Goal: Find specific page/section: Find specific page/section

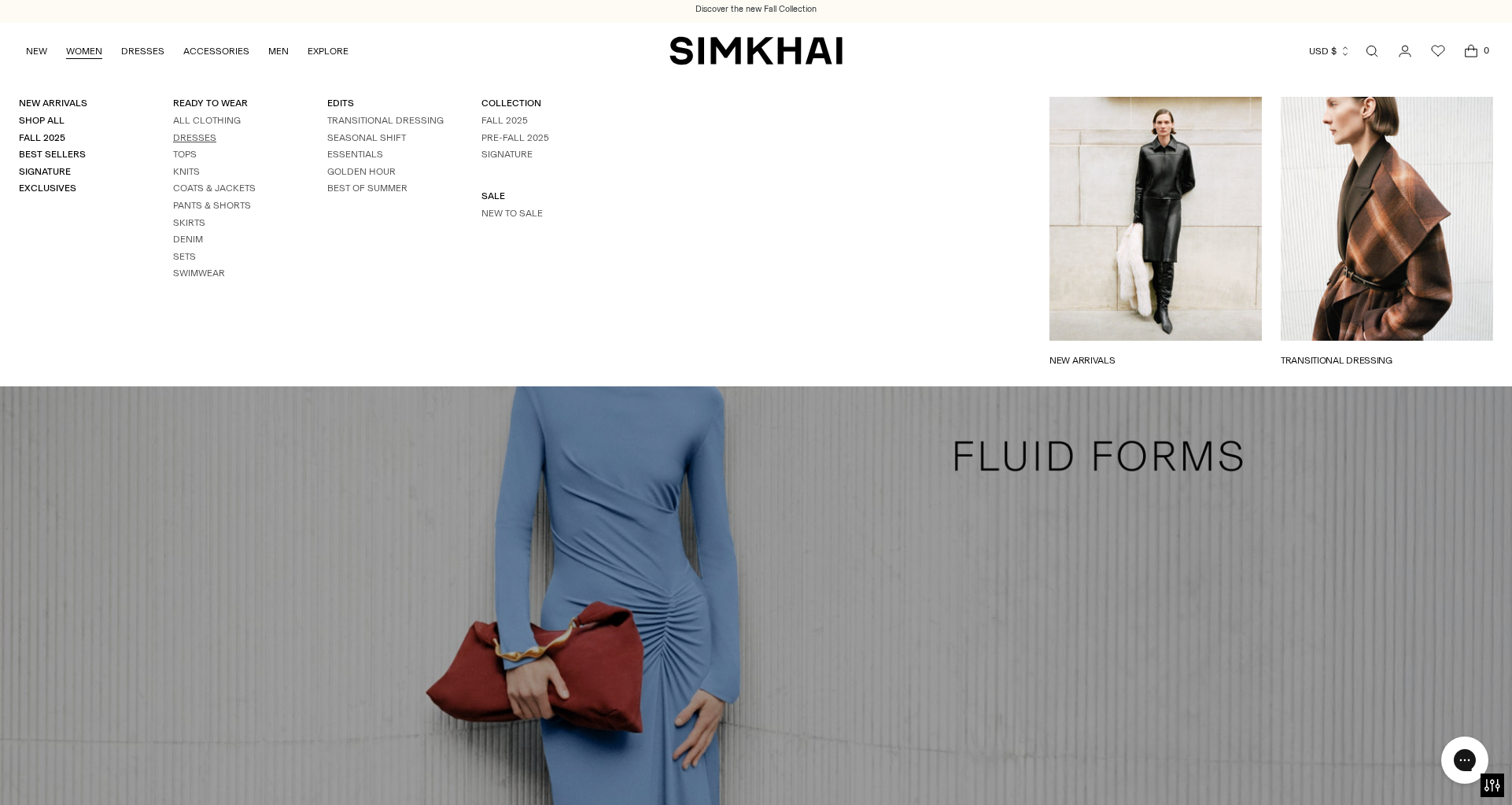
click at [194, 145] on ul "All Clothing Dresses Tops Knits Coats & Jackets Pants & Shorts Skirts Denim Set…" at bounding box center [231, 197] width 116 height 166
click at [194, 139] on link "Dresses" at bounding box center [195, 137] width 43 height 11
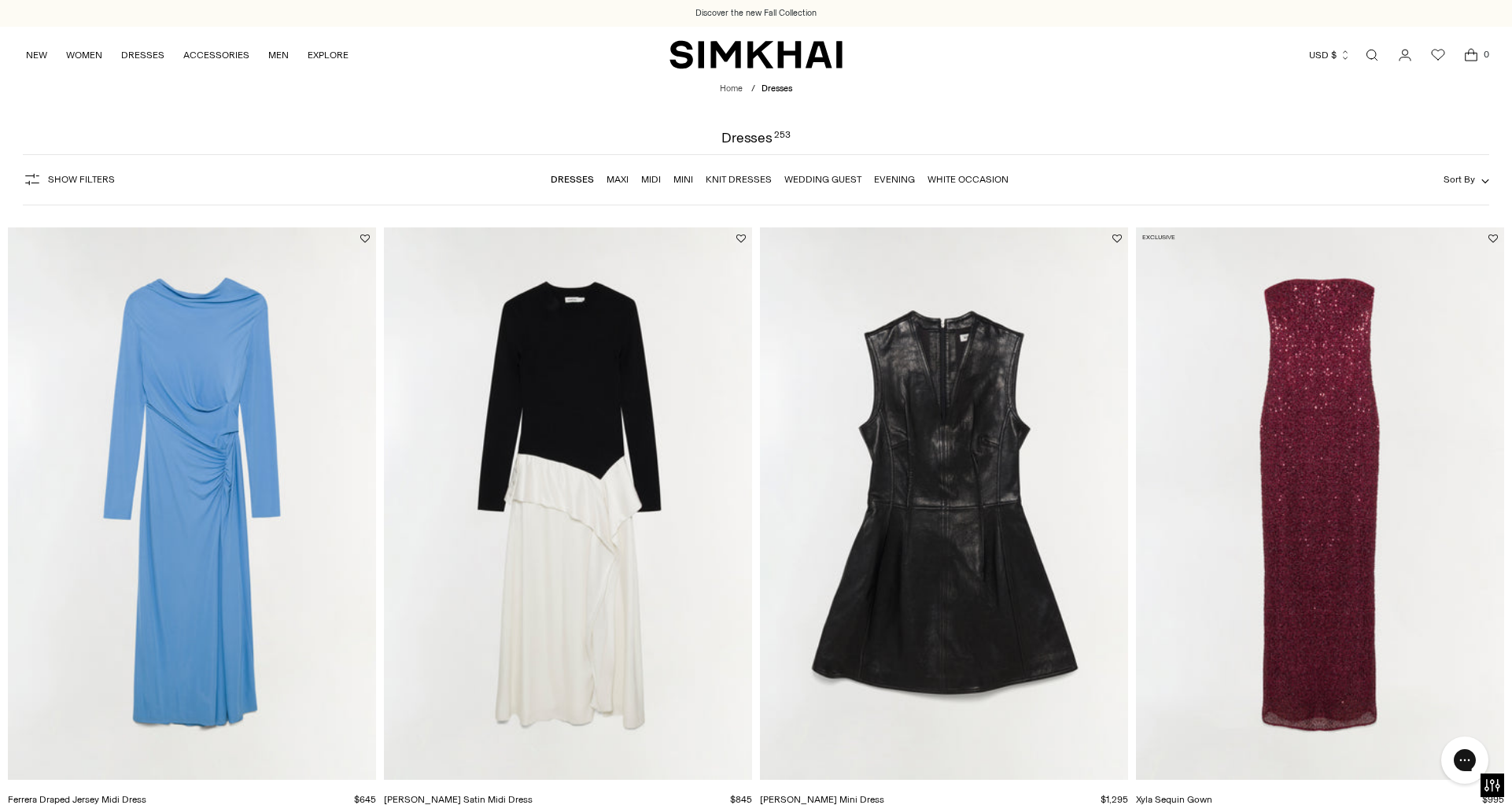
click at [653, 178] on link "Midi" at bounding box center [652, 179] width 20 height 11
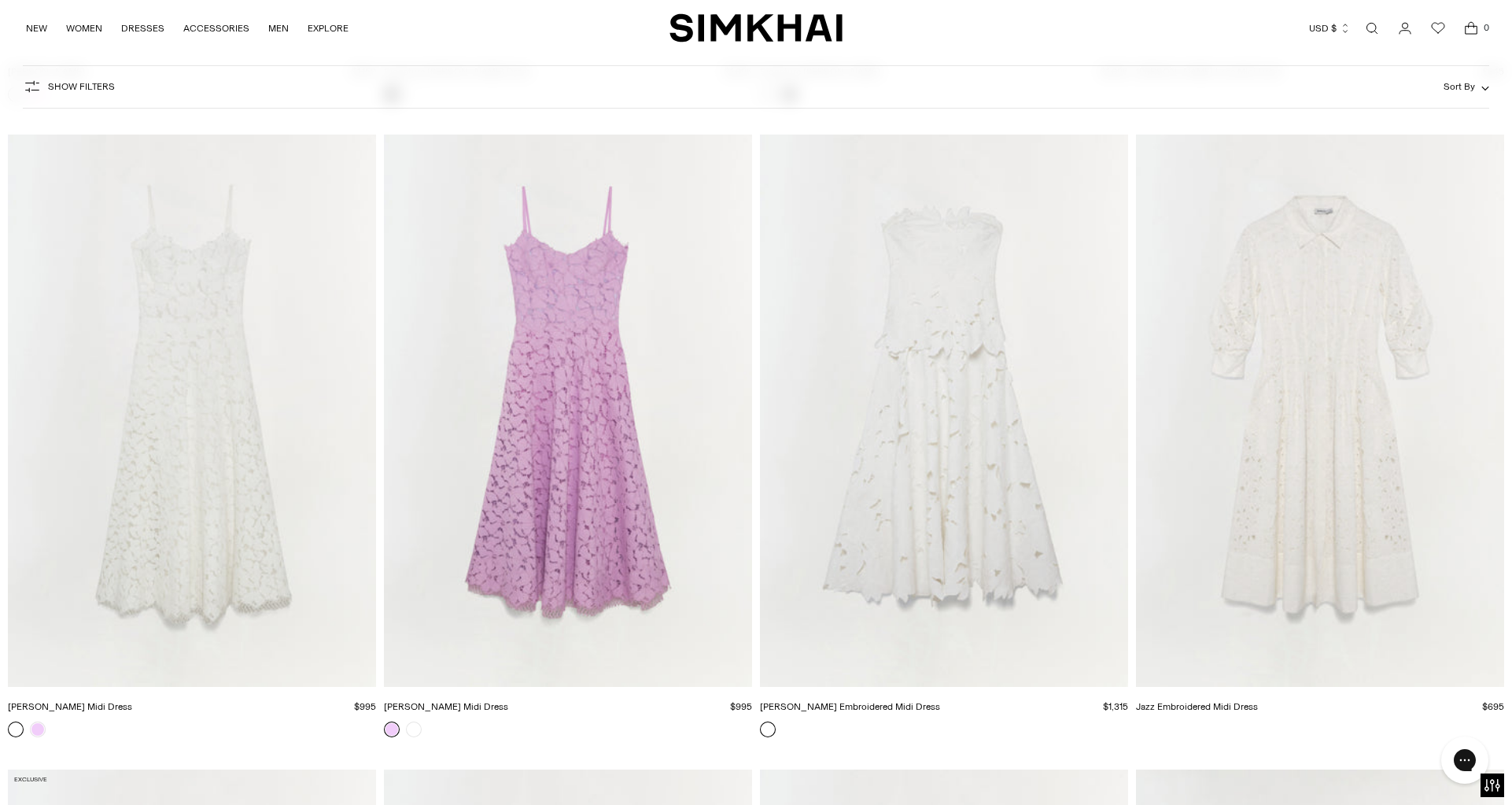
scroll to position [10985, 0]
